Goal: Information Seeking & Learning: Find contact information

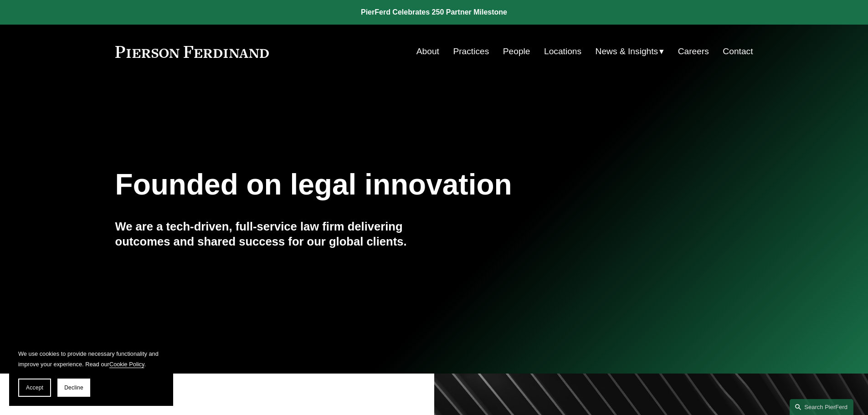
click at [507, 47] on link "People" at bounding box center [516, 51] width 27 height 17
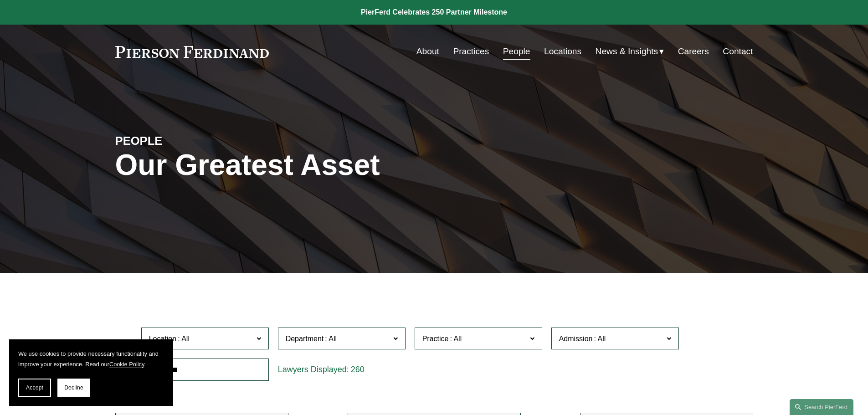
click at [202, 371] on input "text" at bounding box center [205, 370] width 128 height 22
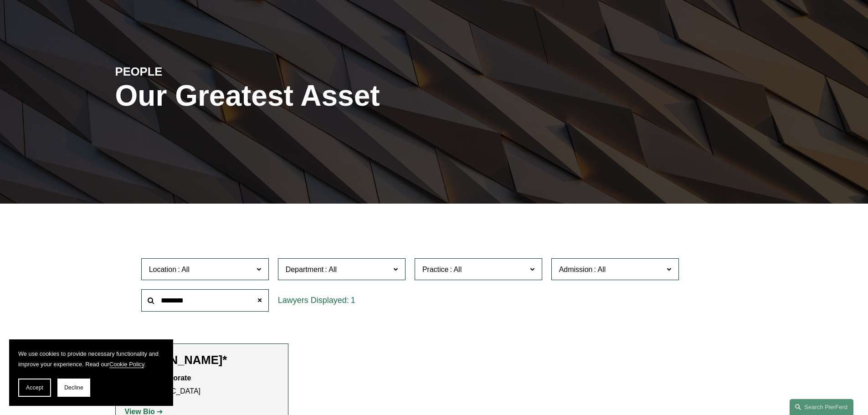
scroll to position [182, 0]
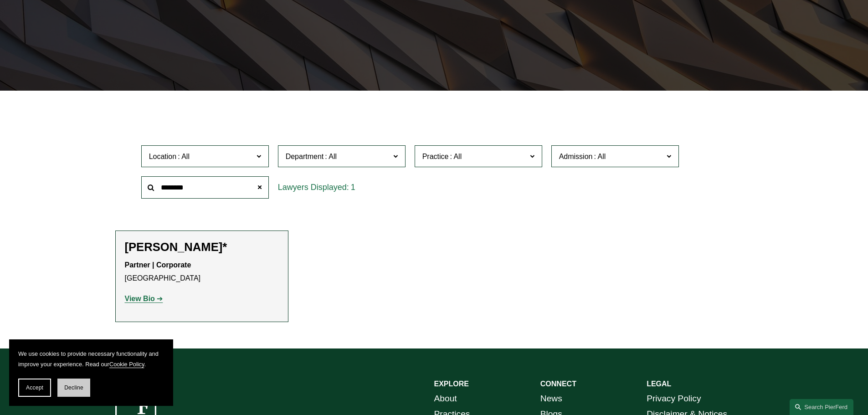
type input "********"
click at [75, 387] on span "Decline" at bounding box center [73, 388] width 19 height 6
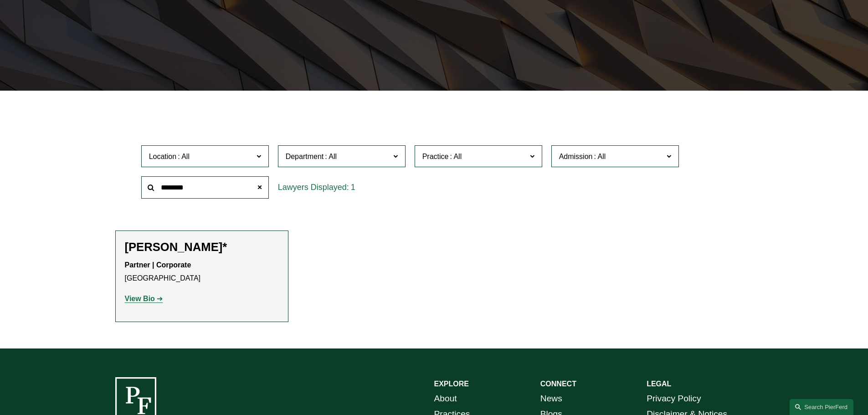
click at [142, 299] on strong "View Bio" at bounding box center [140, 299] width 30 height 8
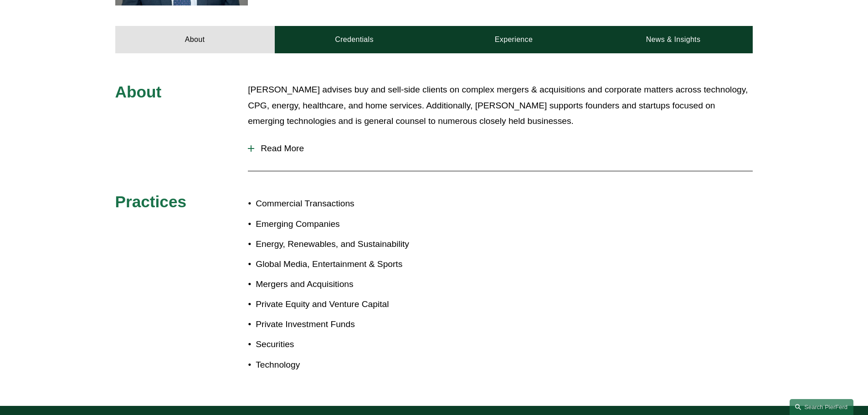
scroll to position [274, 0]
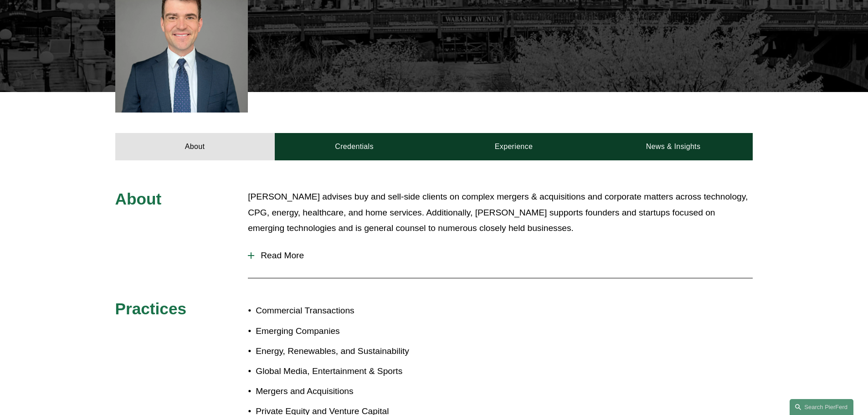
click at [250, 254] on div at bounding box center [251, 256] width 6 height 6
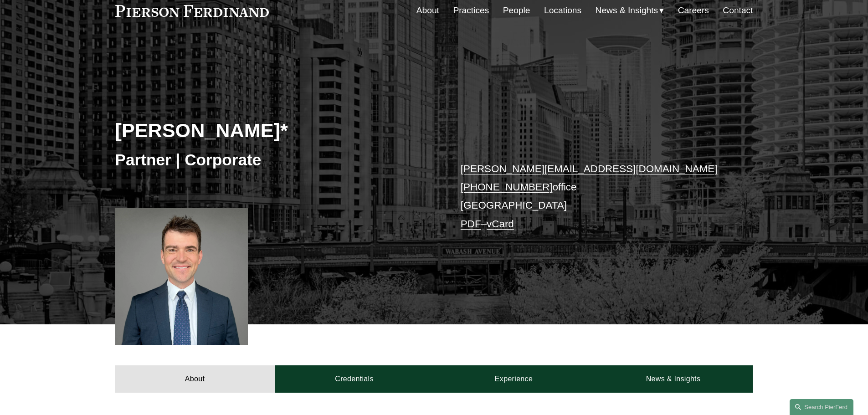
scroll to position [91, 0]
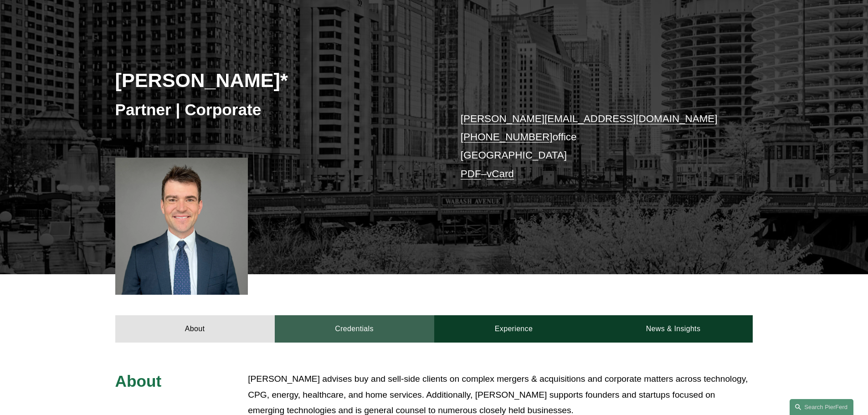
click at [353, 330] on link "Credentials" at bounding box center [355, 328] width 160 height 27
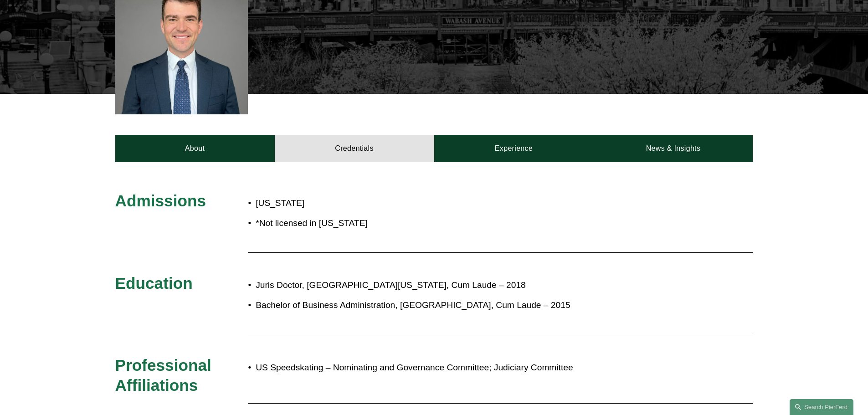
scroll to position [0, 0]
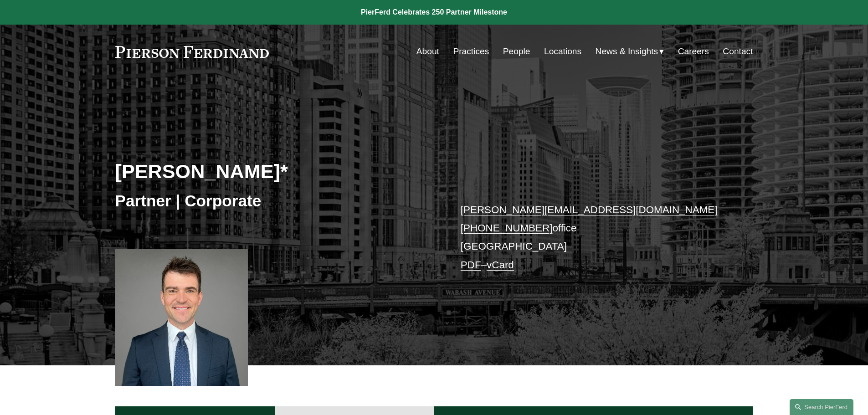
click at [516, 47] on link "People" at bounding box center [516, 51] width 27 height 17
